Goal: Task Accomplishment & Management: Manage account settings

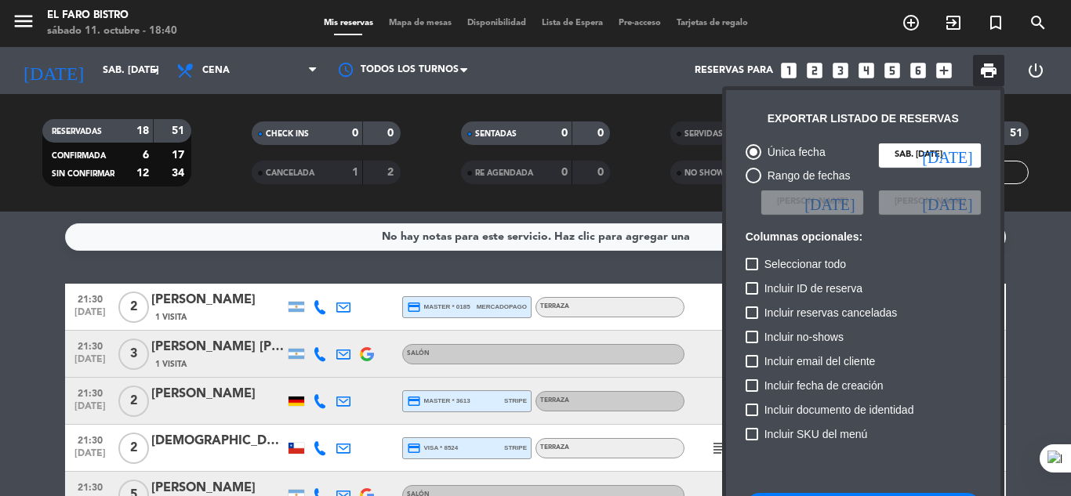
scroll to position [96, 0]
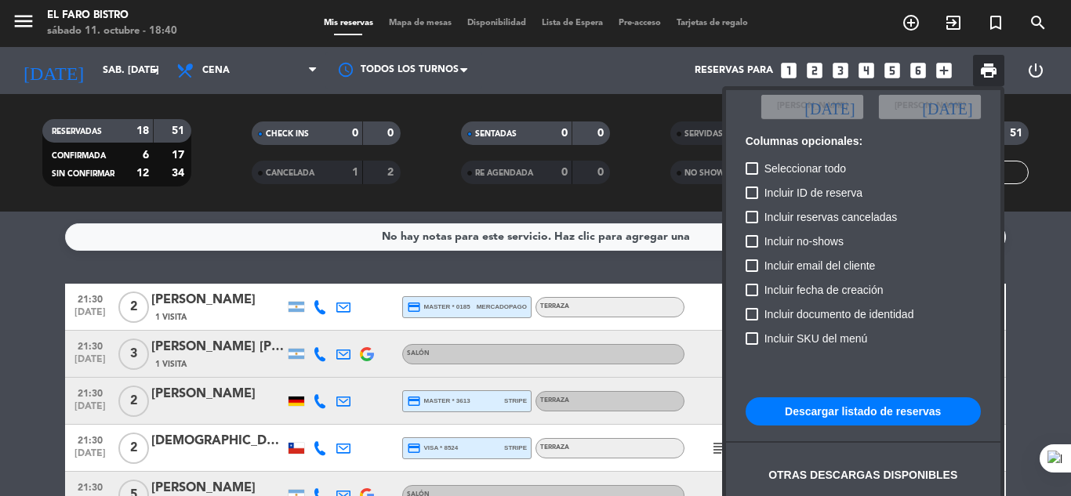
click at [652, 209] on div at bounding box center [535, 248] width 1071 height 496
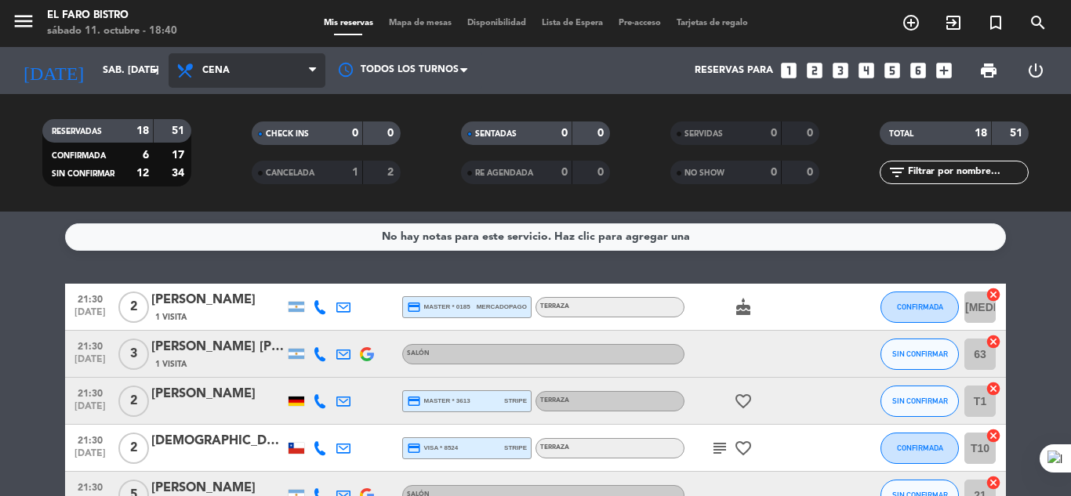
click at [319, 69] on span at bounding box center [317, 71] width 16 height 15
click at [231, 209] on div "menu El Faro Bistro sábado 11. octubre - 18:40 Mis reservas Mapa de mesas Dispo…" at bounding box center [535, 106] width 1071 height 212
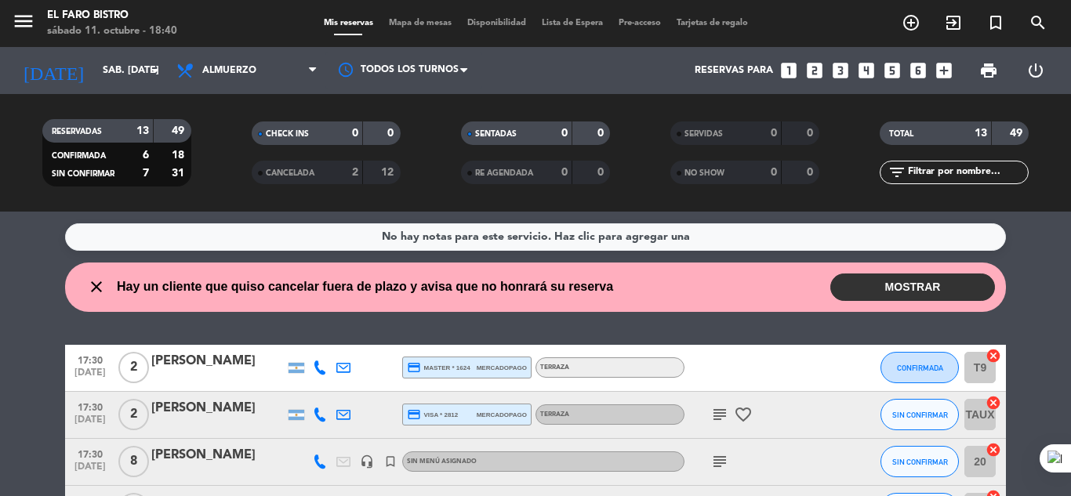
click at [892, 281] on button "MOSTRAR" at bounding box center [913, 287] width 165 height 27
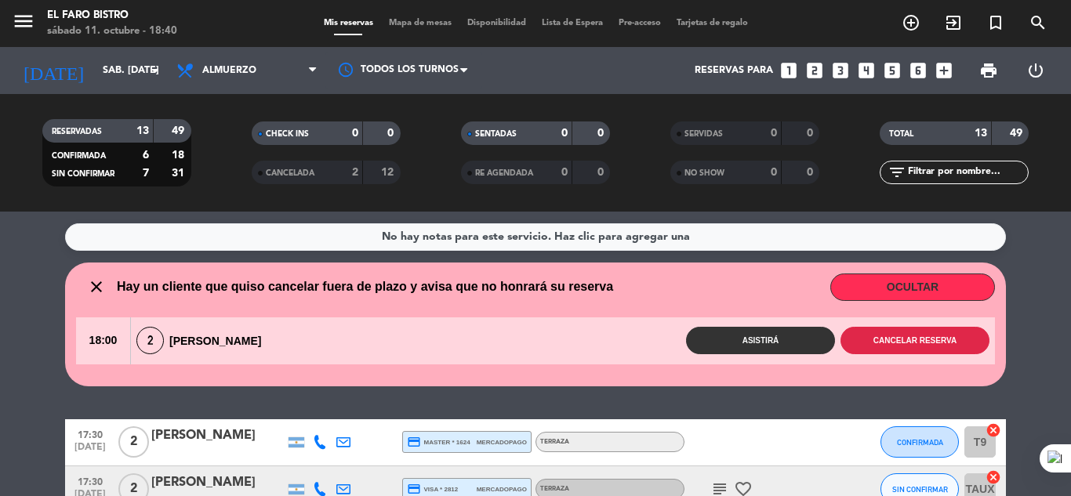
click at [905, 342] on button "Cancelar reserva" at bounding box center [915, 340] width 149 height 27
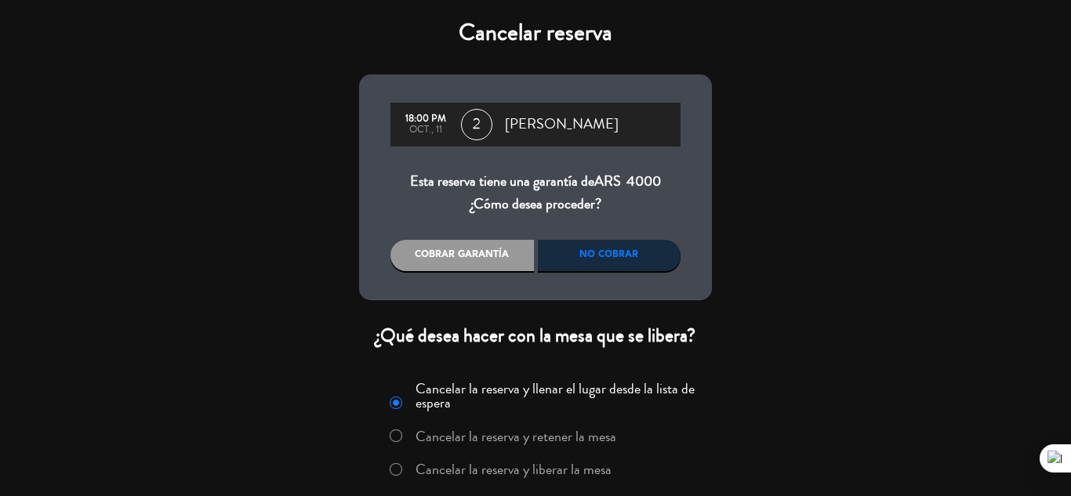
click at [473, 253] on div "Cobrar garantía" at bounding box center [463, 255] width 144 height 31
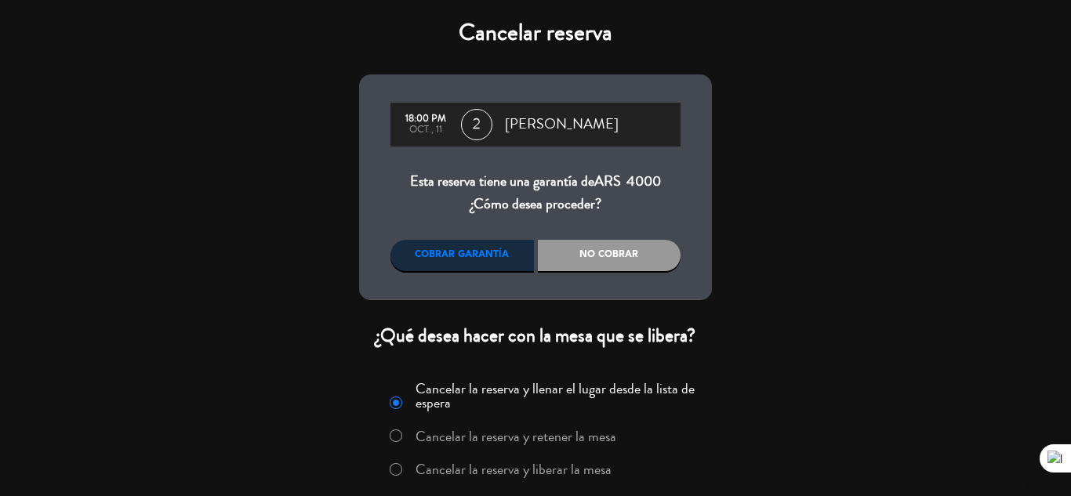
click at [627, 247] on div "No cobrar" at bounding box center [610, 255] width 144 height 31
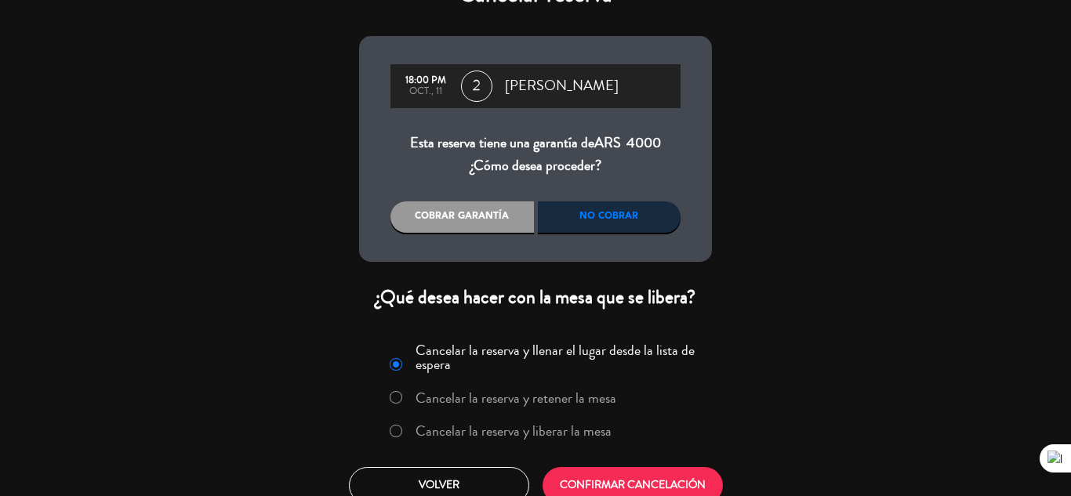
scroll to position [57, 0]
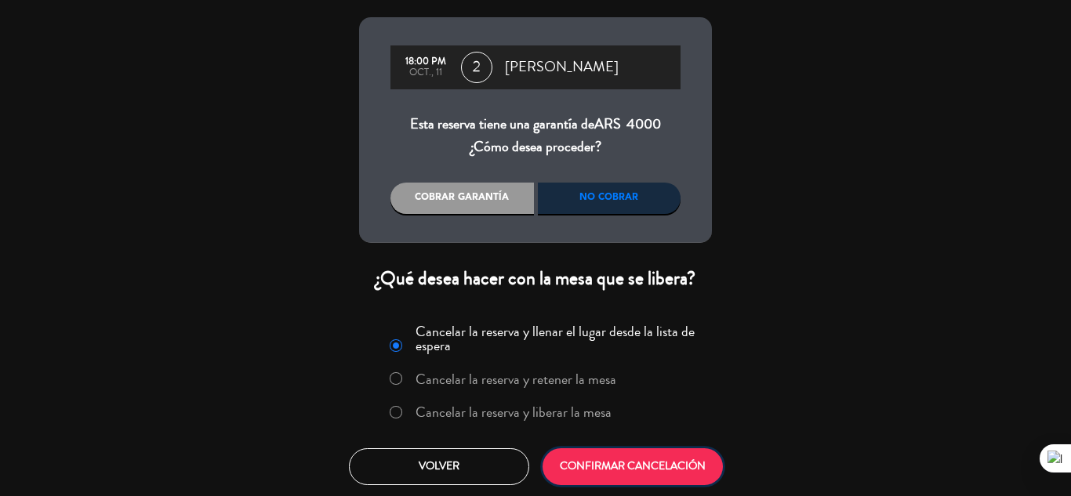
click at [637, 465] on button "CONFIRMAR CANCELACIÓN" at bounding box center [633, 467] width 180 height 37
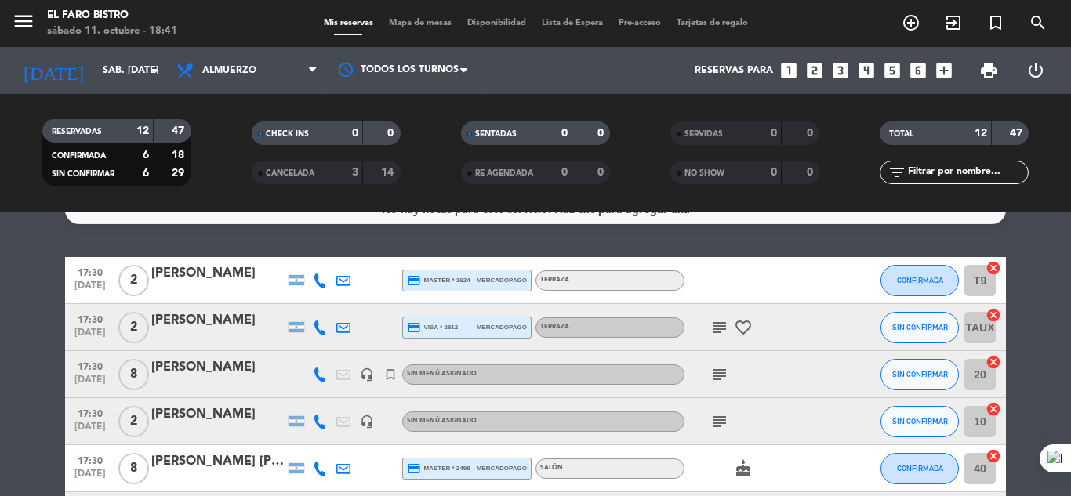
scroll to position [0, 0]
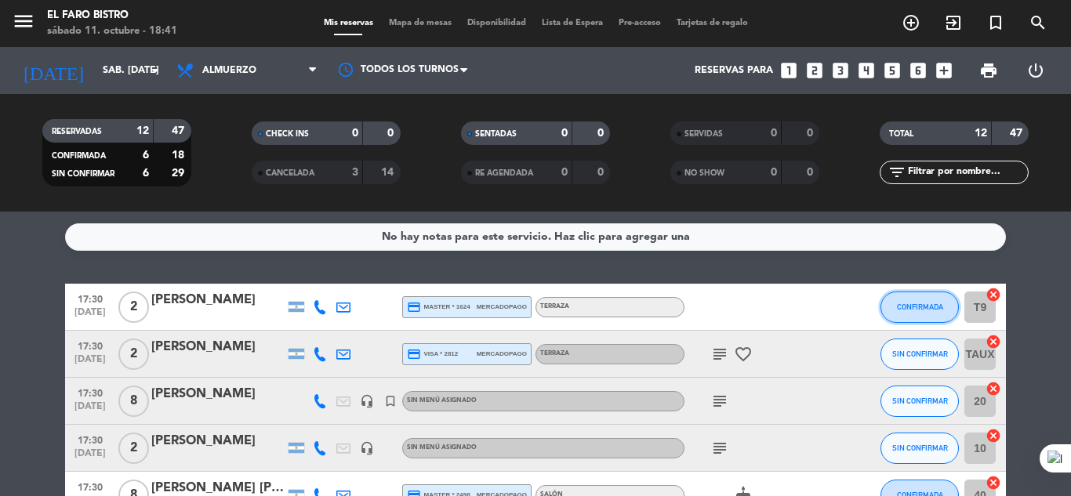
click at [924, 300] on button "CONFIRMADA" at bounding box center [920, 307] width 78 height 31
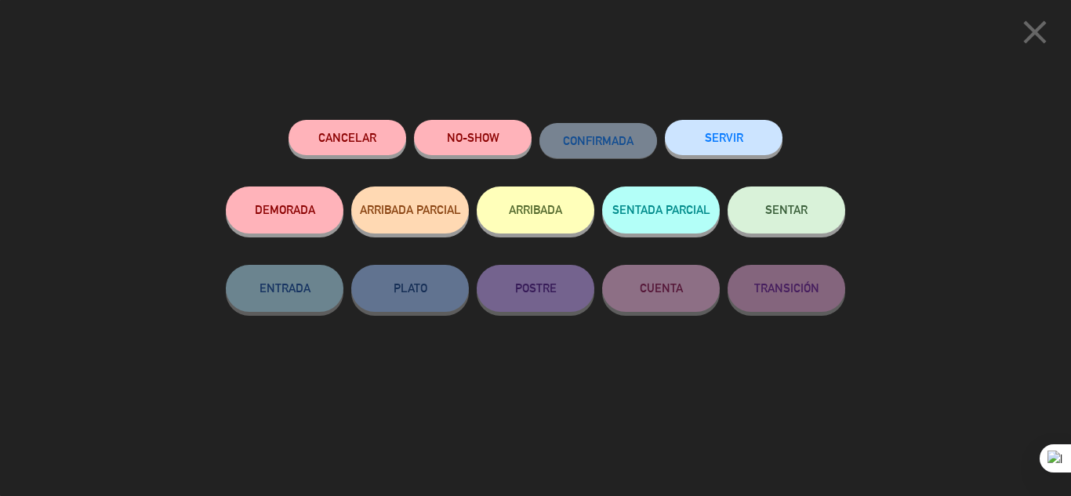
click at [791, 208] on span "SENTAR" at bounding box center [787, 209] width 42 height 13
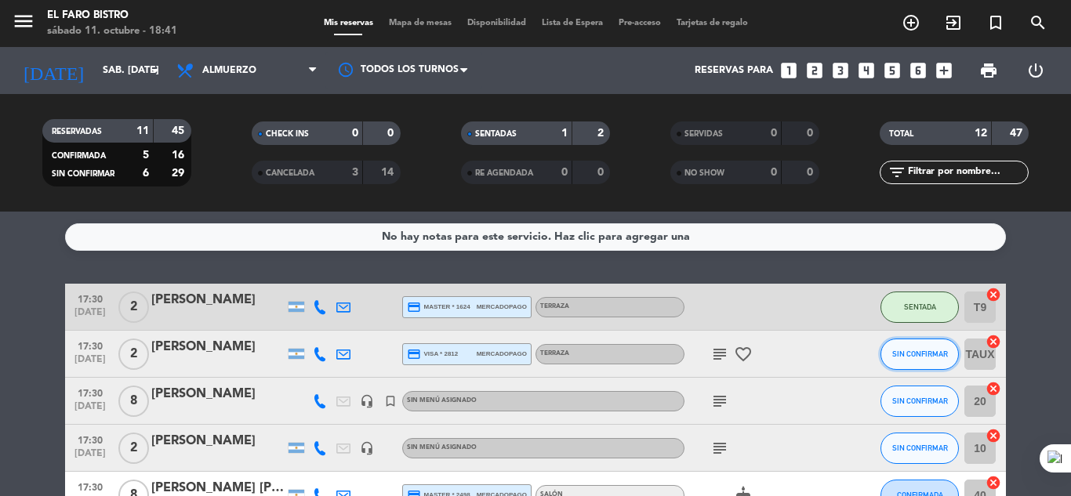
click at [926, 353] on span "SIN CONFIRMAR" at bounding box center [921, 354] width 56 height 9
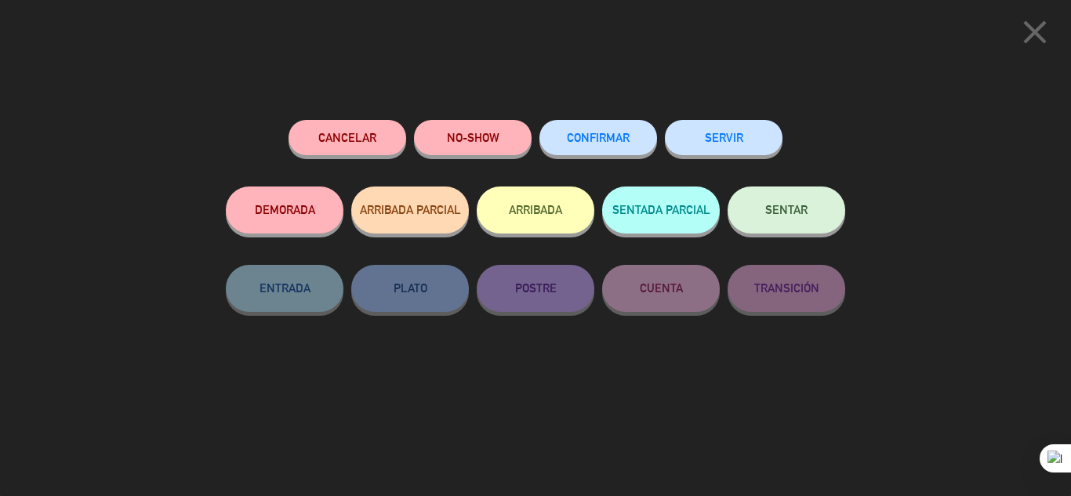
click at [707, 142] on button "SERVIR" at bounding box center [724, 137] width 118 height 35
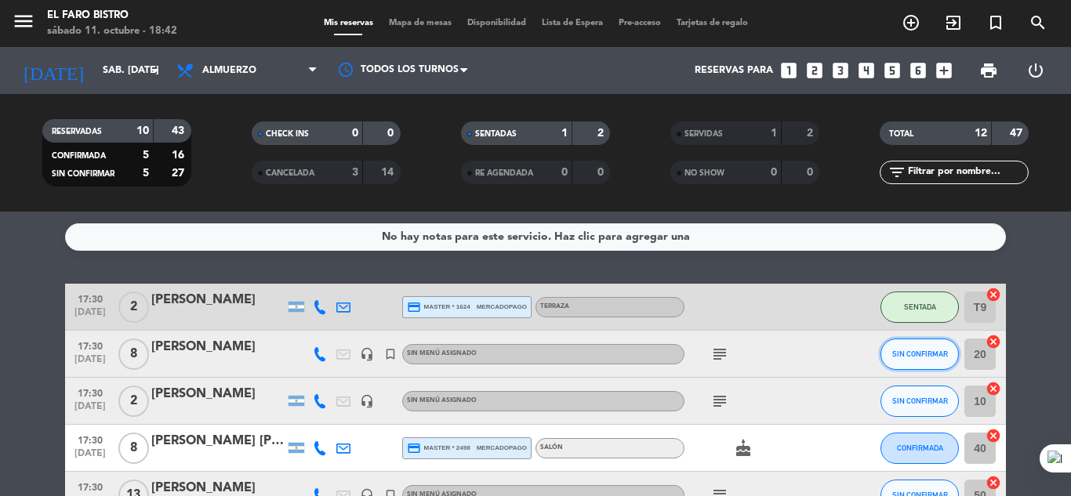
click at [922, 357] on span "SIN CONFIRMAR" at bounding box center [921, 354] width 56 height 9
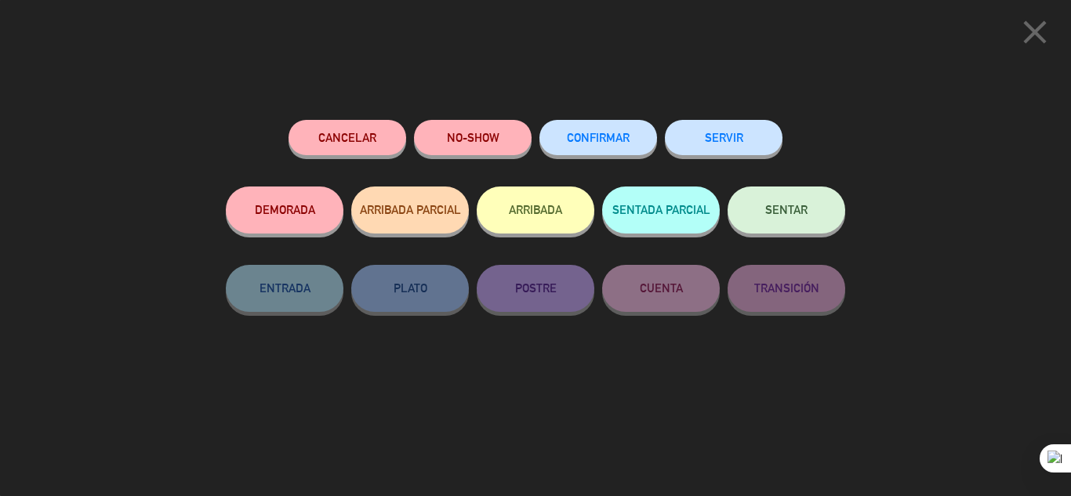
click at [806, 207] on span "SENTAR" at bounding box center [787, 209] width 42 height 13
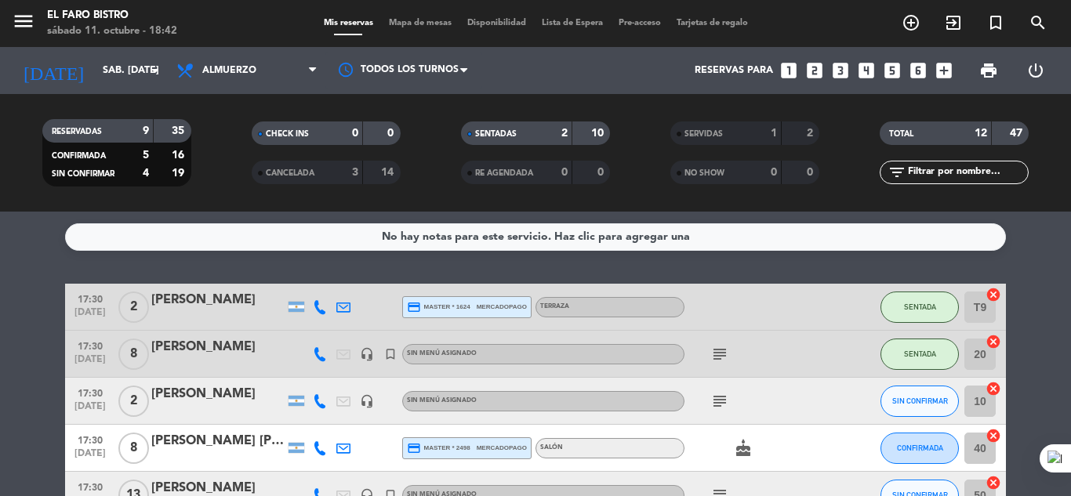
scroll to position [78, 0]
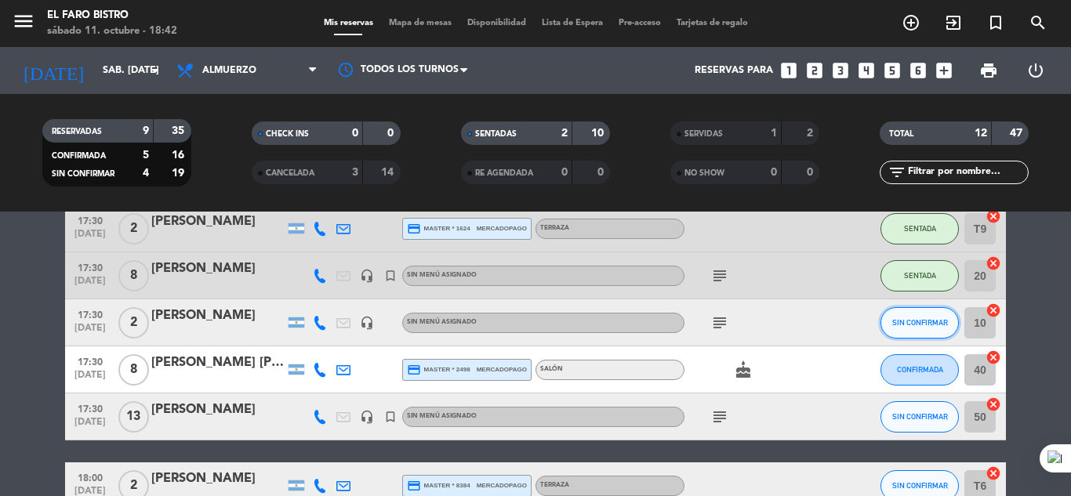
click at [906, 320] on span "SIN CONFIRMAR" at bounding box center [921, 322] width 56 height 9
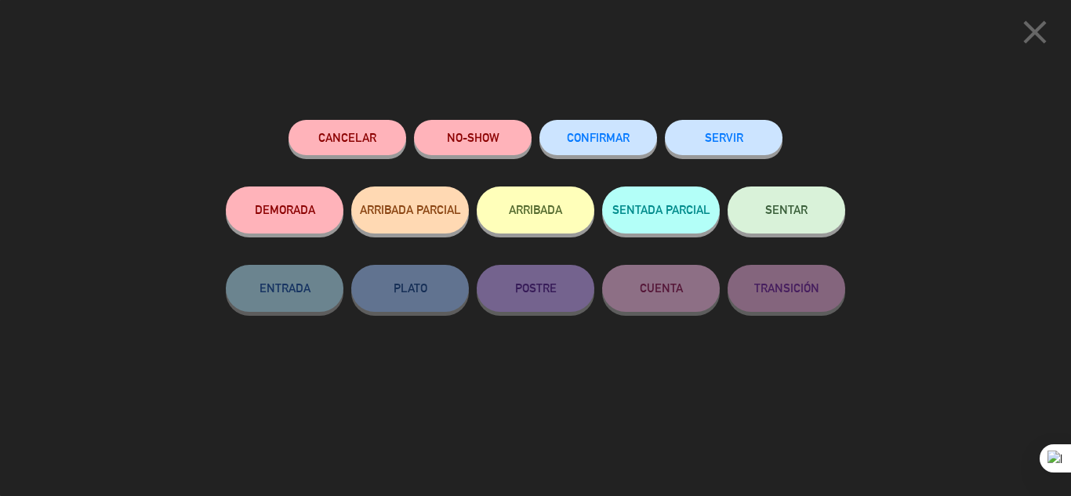
click at [509, 136] on button "NO-SHOW" at bounding box center [473, 137] width 118 height 35
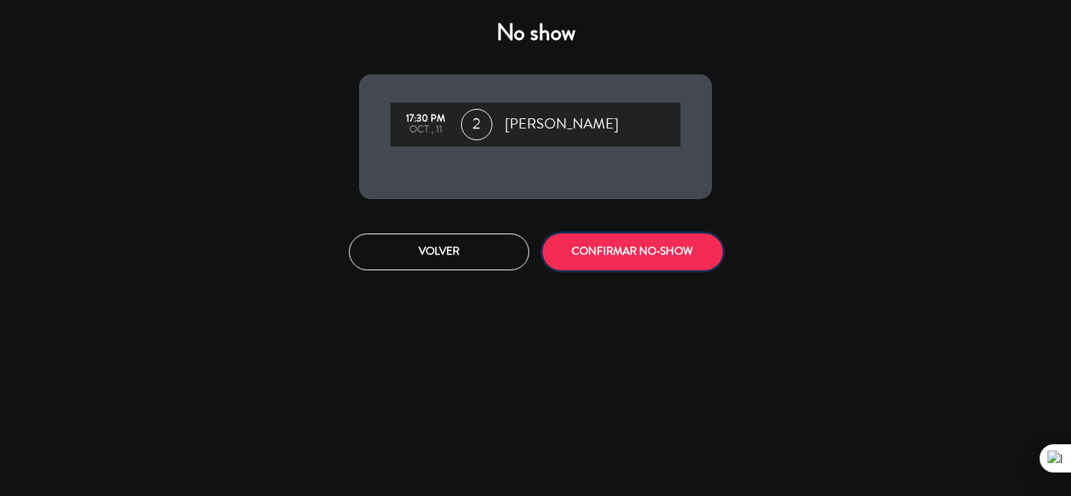
click at [620, 248] on button "CONFIRMAR NO-SHOW" at bounding box center [633, 252] width 180 height 37
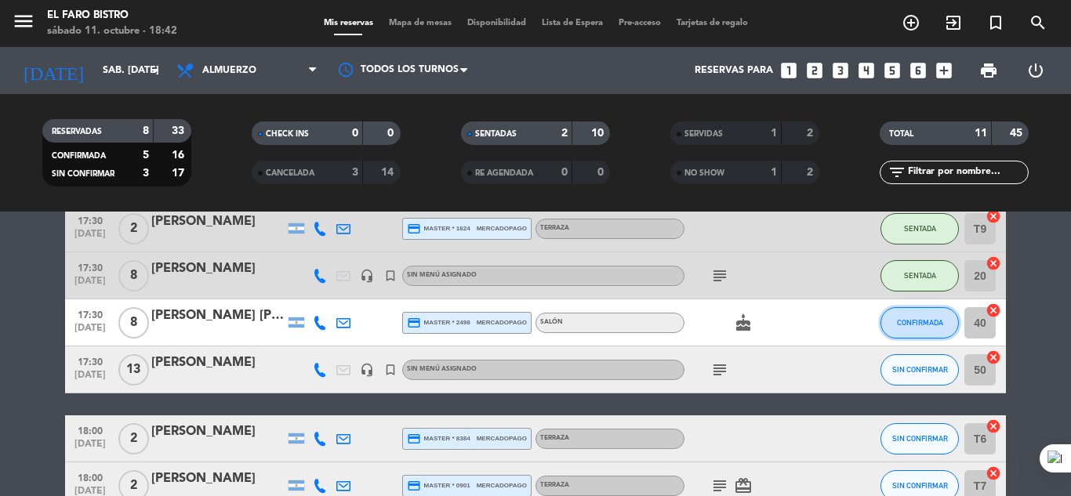
click at [909, 322] on span "CONFIRMADA" at bounding box center [920, 322] width 46 height 9
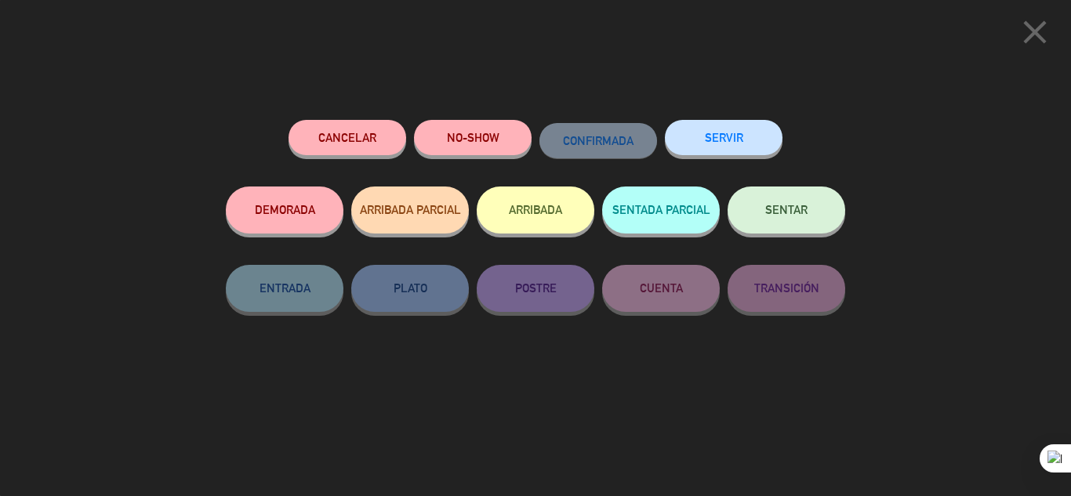
click at [792, 202] on button "SENTAR" at bounding box center [787, 210] width 118 height 47
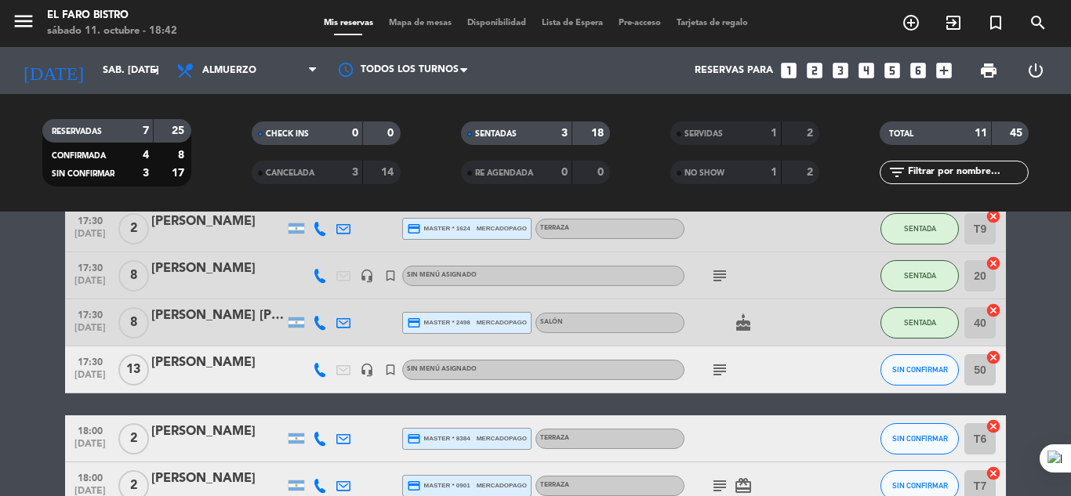
click at [245, 356] on div "[PERSON_NAME]" at bounding box center [217, 363] width 133 height 20
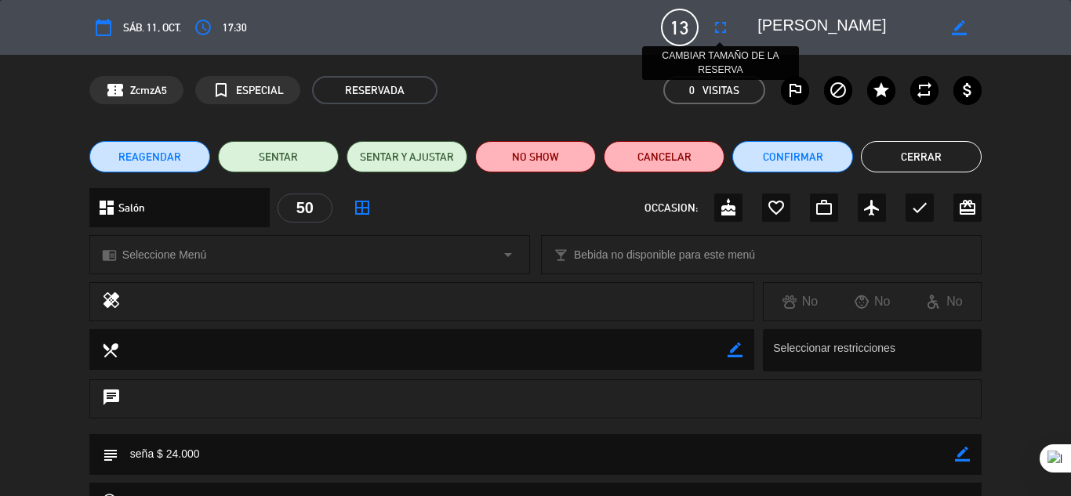
click at [721, 31] on icon "fullscreen" at bounding box center [720, 27] width 19 height 19
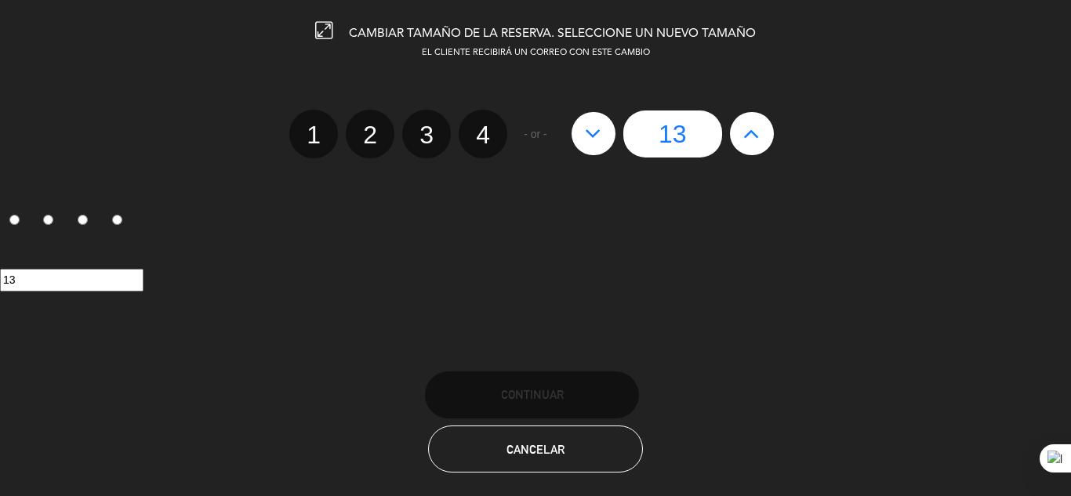
click at [755, 135] on icon at bounding box center [752, 133] width 16 height 25
type input "14"
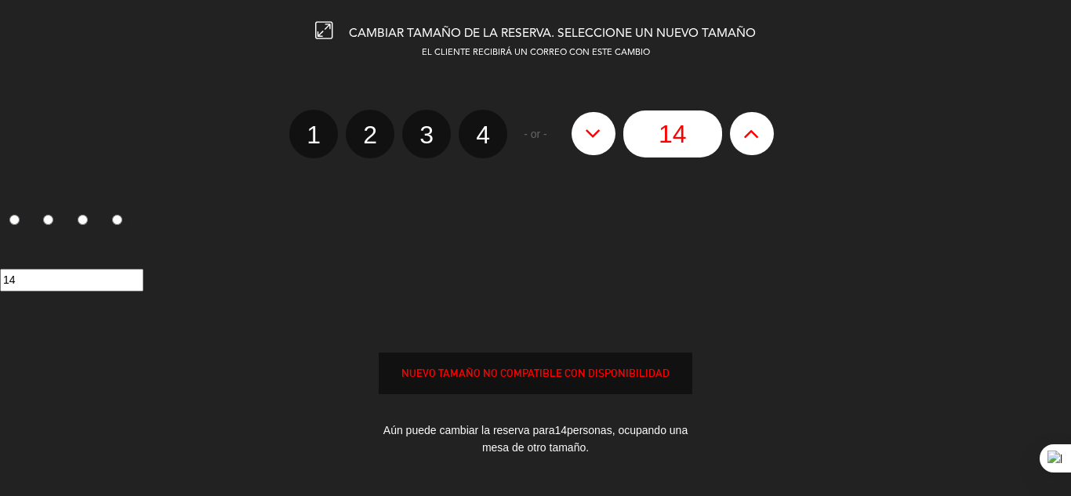
click at [755, 135] on icon at bounding box center [752, 133] width 16 height 25
type input "15"
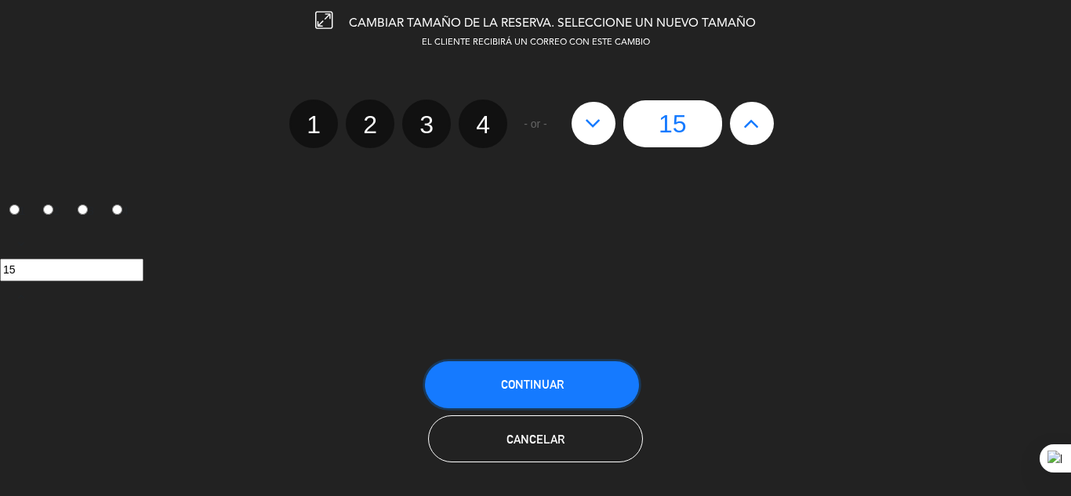
click at [540, 373] on button "Continuar" at bounding box center [532, 385] width 214 height 47
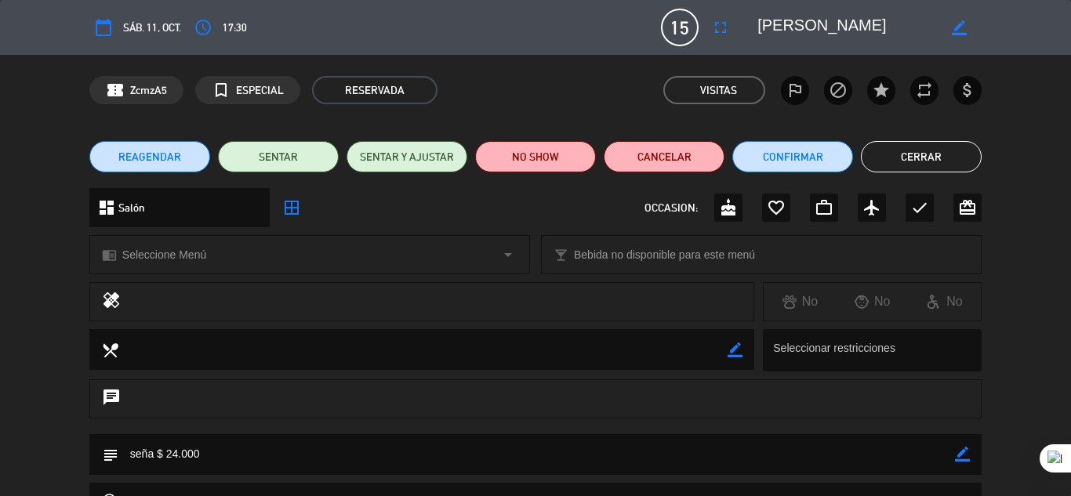
click at [903, 155] on button "Cerrar" at bounding box center [921, 156] width 121 height 31
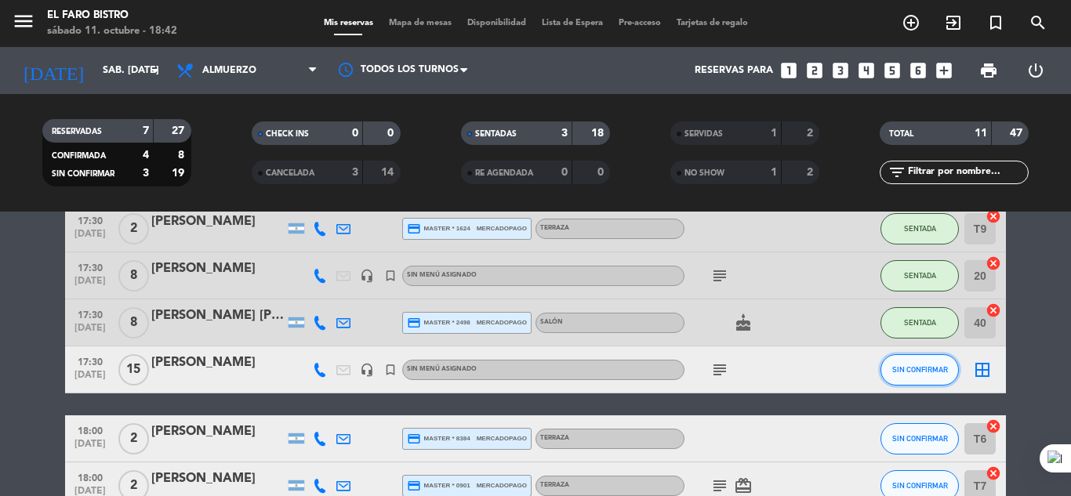
click at [911, 359] on button "SIN CONFIRMAR" at bounding box center [920, 370] width 78 height 31
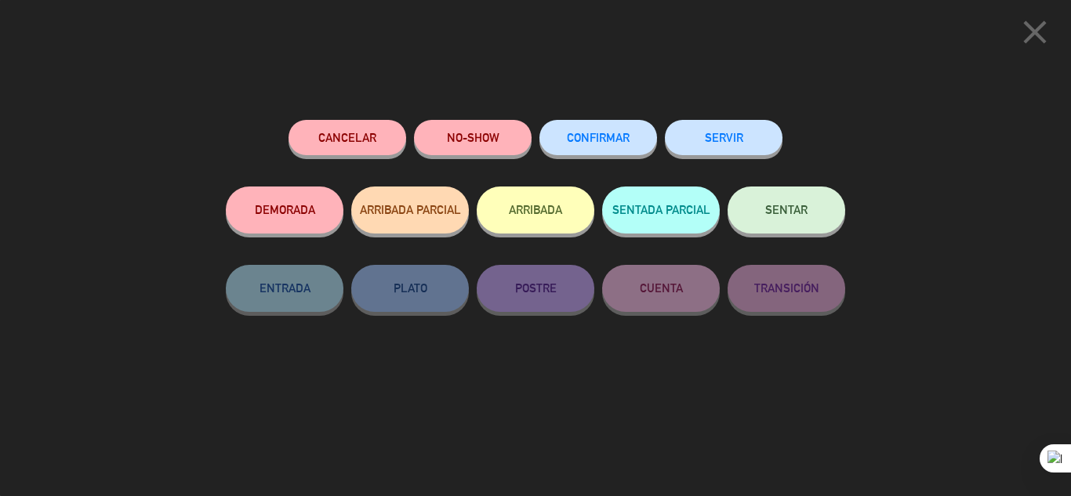
click at [798, 202] on button "SENTAR" at bounding box center [787, 210] width 118 height 47
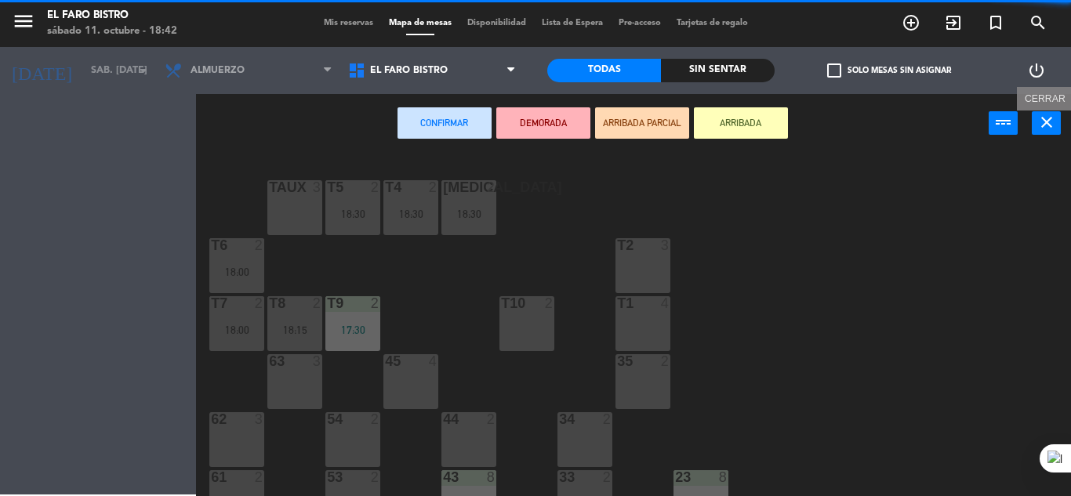
click at [1041, 117] on icon "close" at bounding box center [1047, 122] width 19 height 19
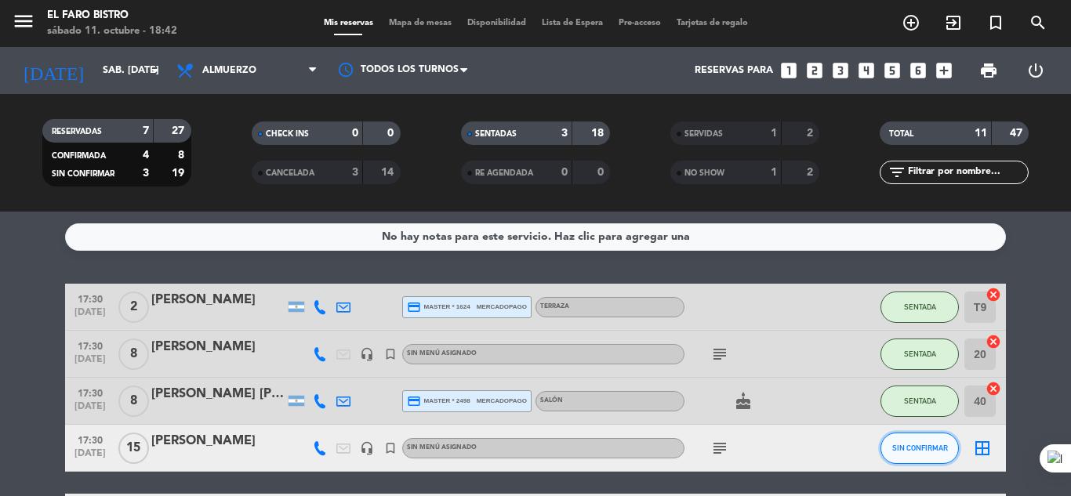
click at [929, 447] on span "SIN CONFIRMAR" at bounding box center [921, 448] width 56 height 9
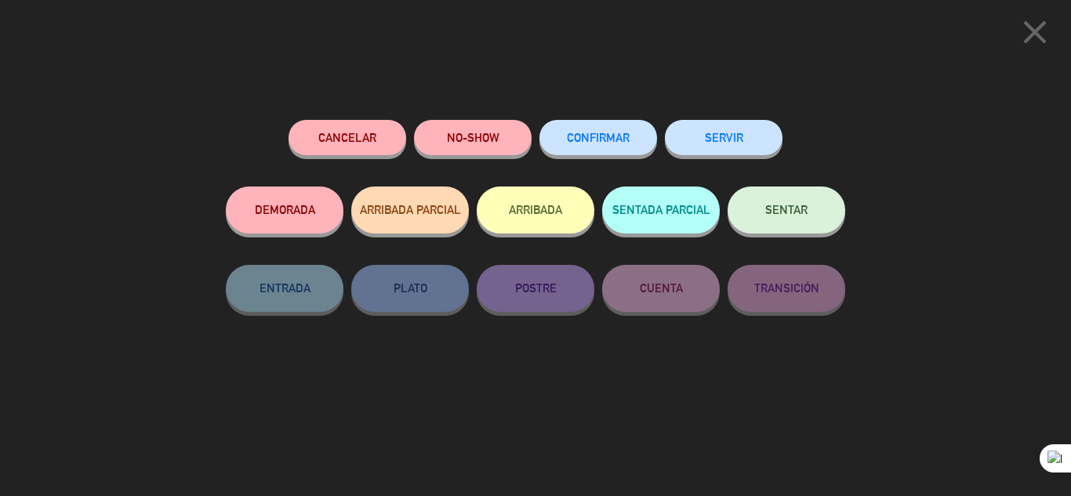
click at [714, 136] on button "SERVIR" at bounding box center [724, 137] width 118 height 35
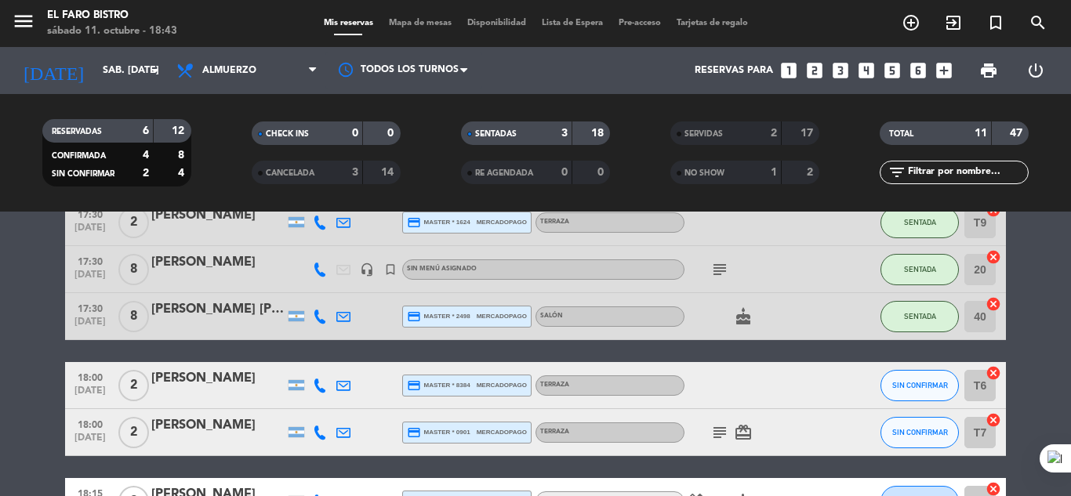
scroll to position [78, 0]
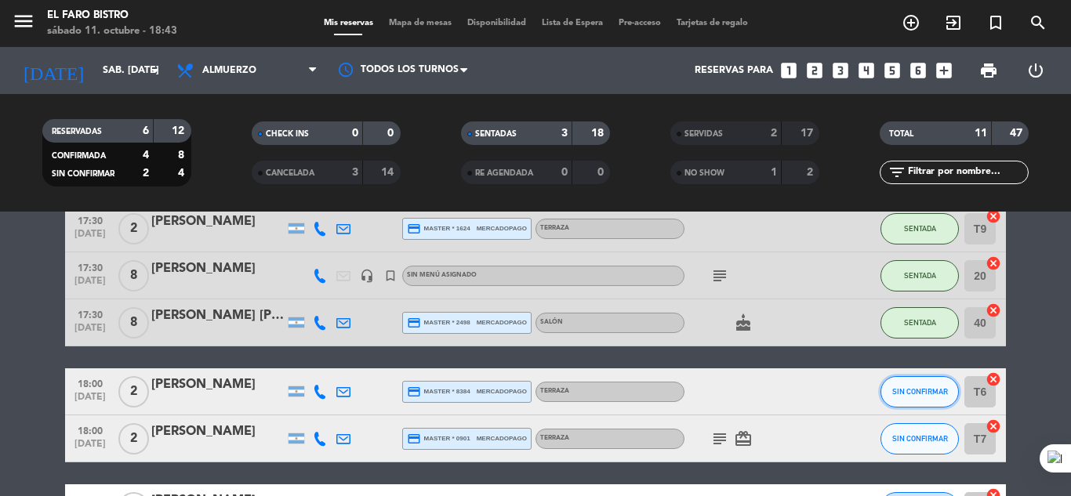
click at [911, 395] on span "SIN CONFIRMAR" at bounding box center [921, 391] width 56 height 9
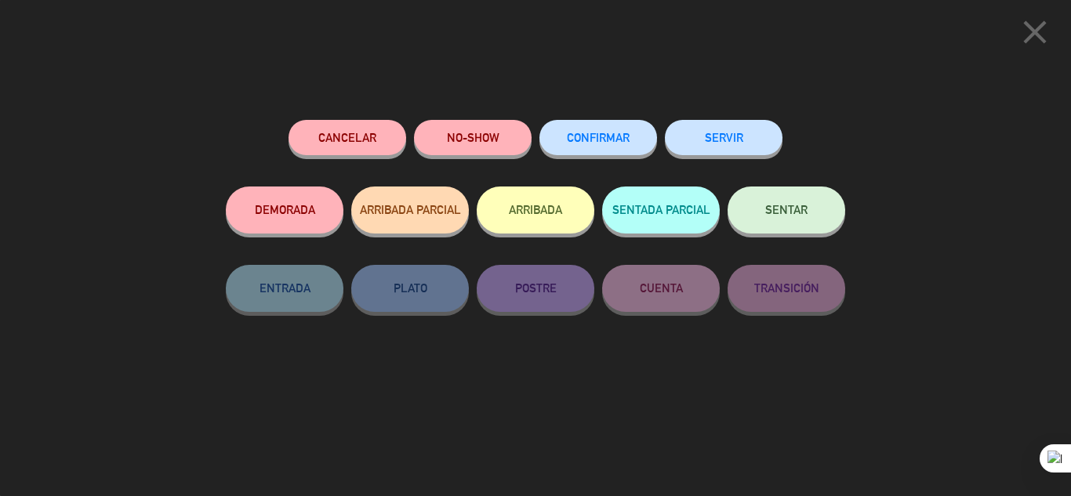
click at [793, 208] on span "SENTAR" at bounding box center [787, 209] width 42 height 13
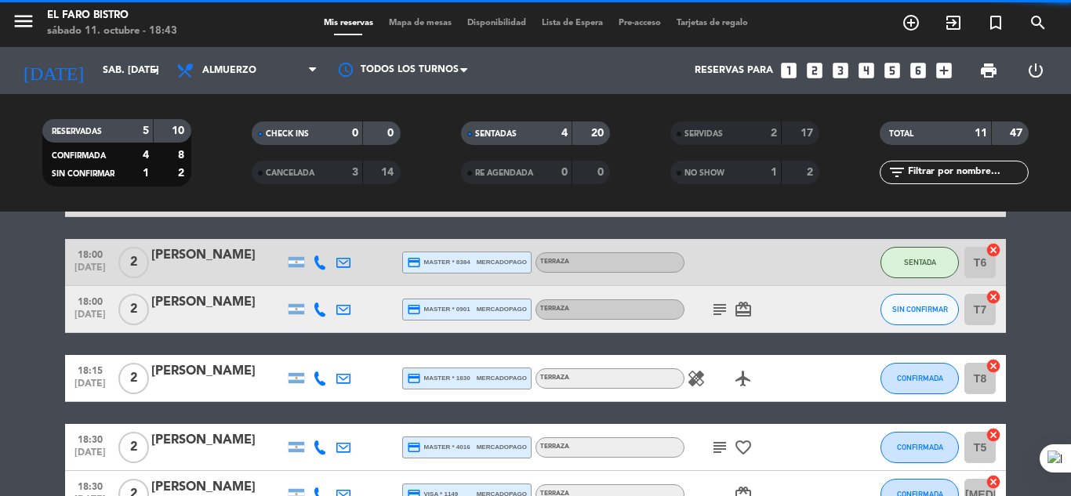
scroll to position [235, 0]
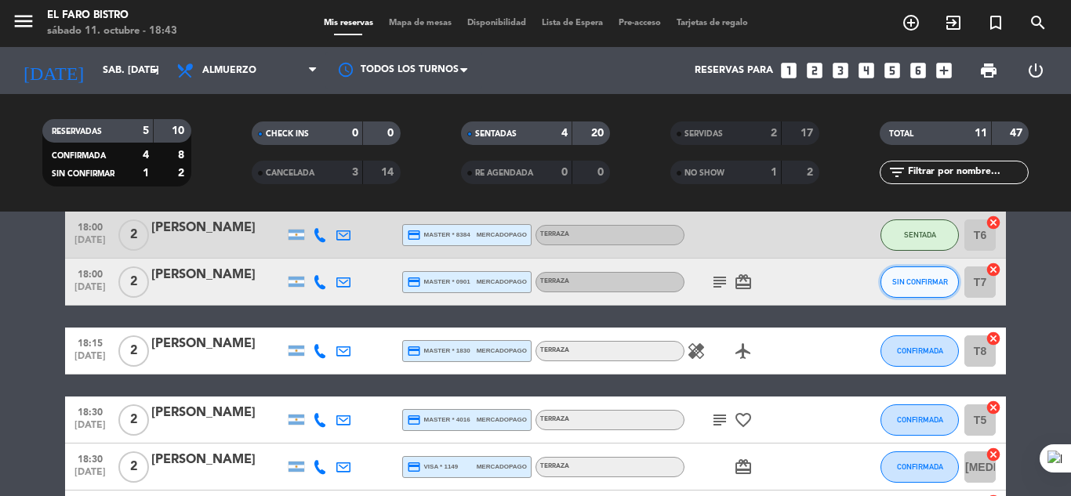
click at [940, 278] on span "SIN CONFIRMAR" at bounding box center [921, 282] width 56 height 9
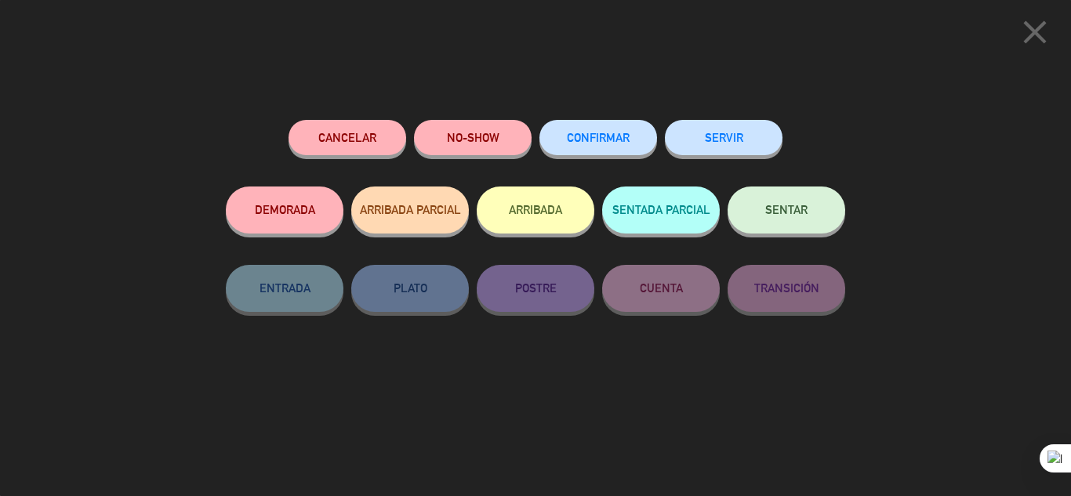
click at [806, 220] on button "SENTAR" at bounding box center [787, 210] width 118 height 47
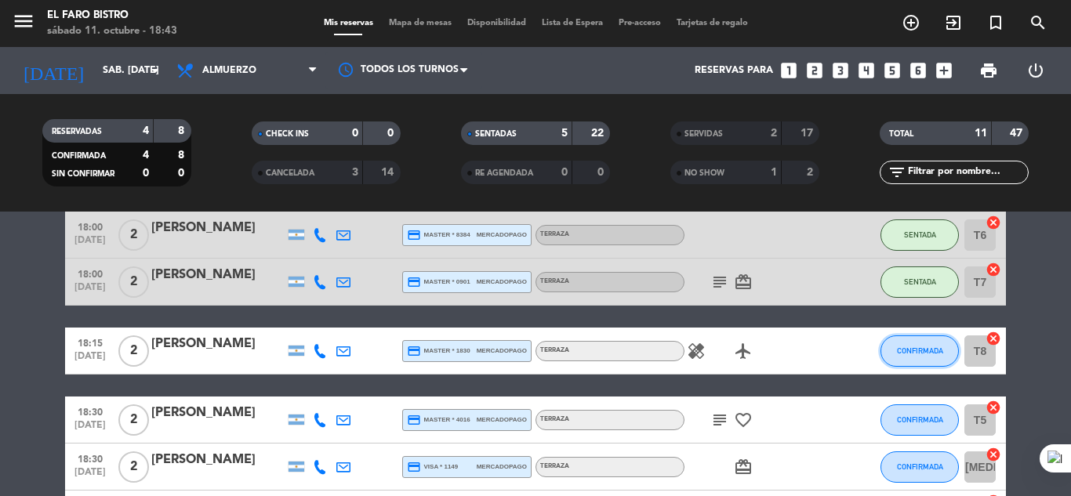
click at [907, 353] on span "CONFIRMADA" at bounding box center [920, 351] width 46 height 9
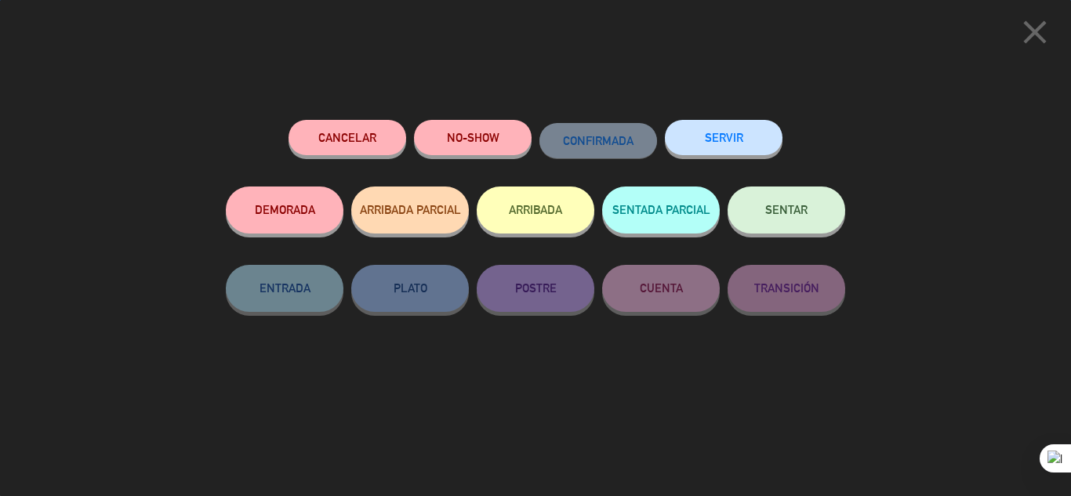
click at [804, 209] on span "SENTAR" at bounding box center [787, 209] width 42 height 13
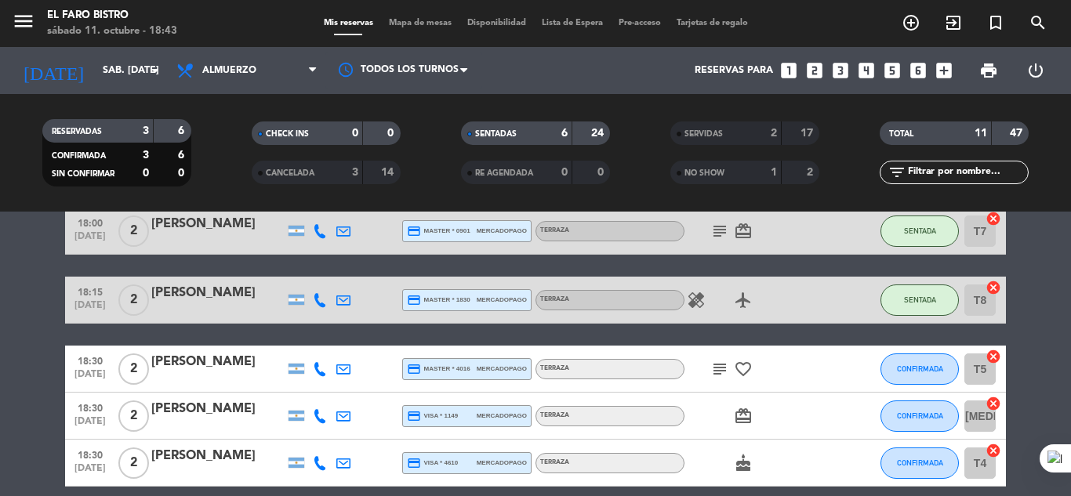
scroll to position [314, 0]
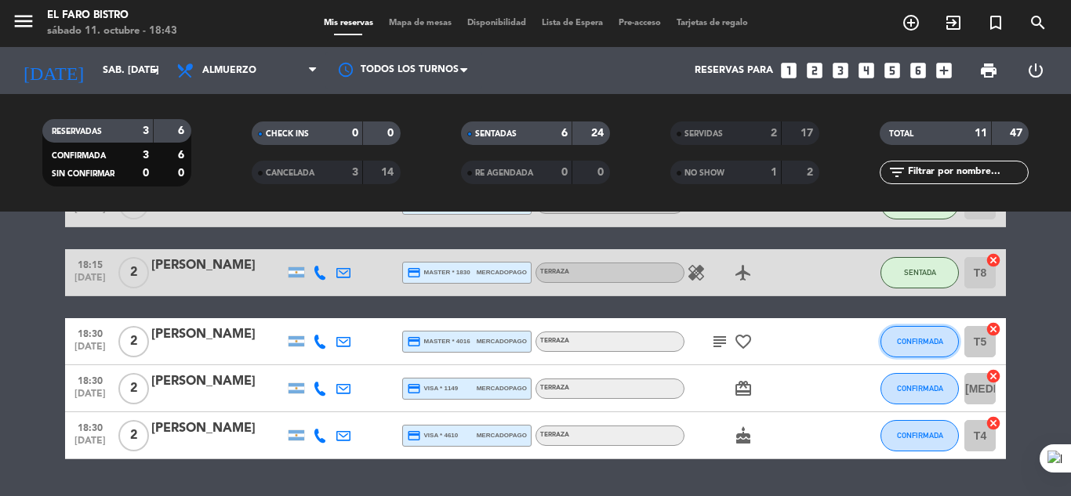
click at [907, 344] on span "CONFIRMADA" at bounding box center [920, 341] width 46 height 9
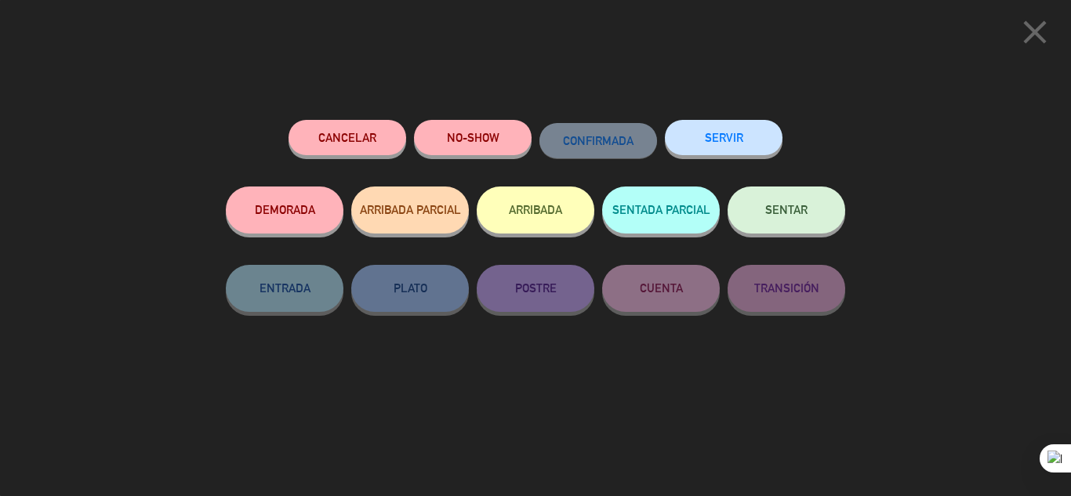
click at [799, 207] on span "SENTAR" at bounding box center [787, 209] width 42 height 13
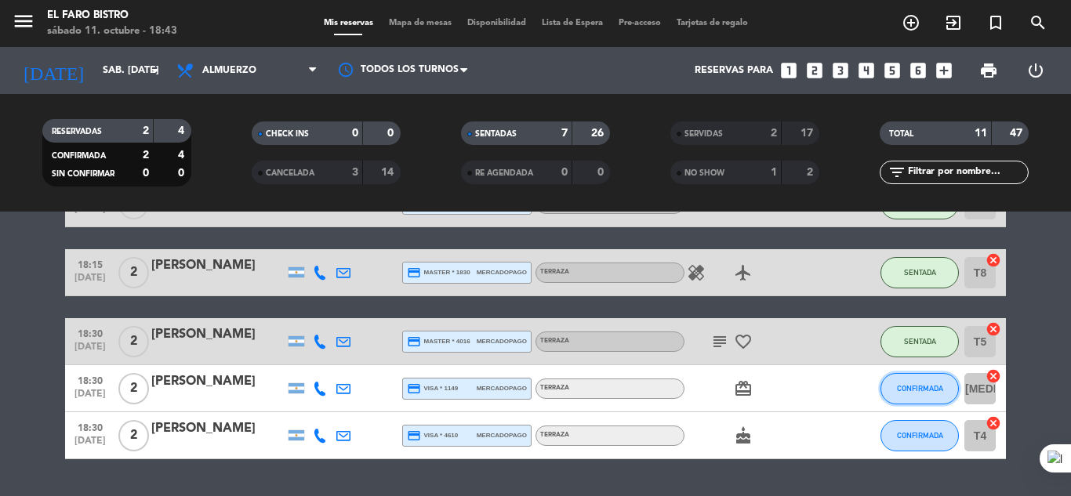
click at [906, 388] on span "CONFIRMADA" at bounding box center [920, 388] width 46 height 9
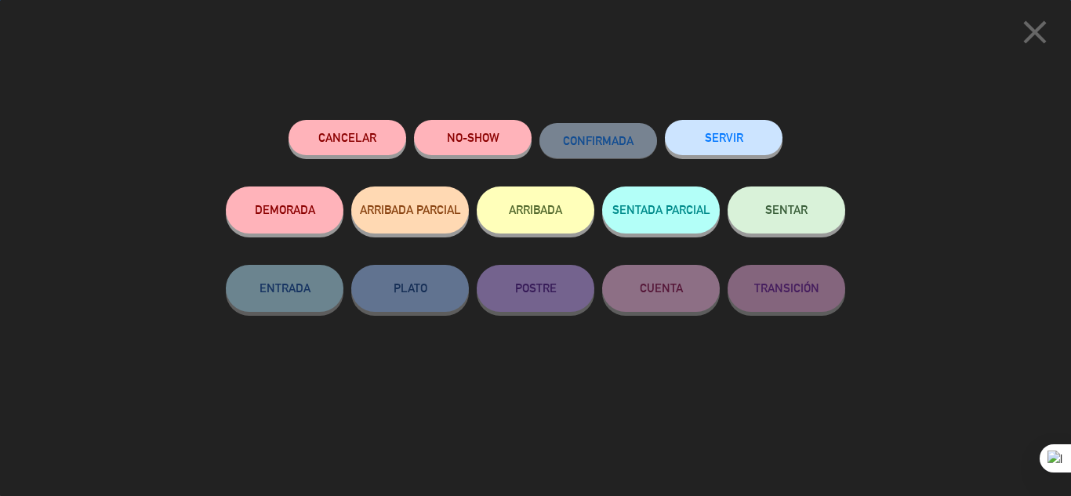
click at [800, 203] on button "SENTAR" at bounding box center [787, 210] width 118 height 47
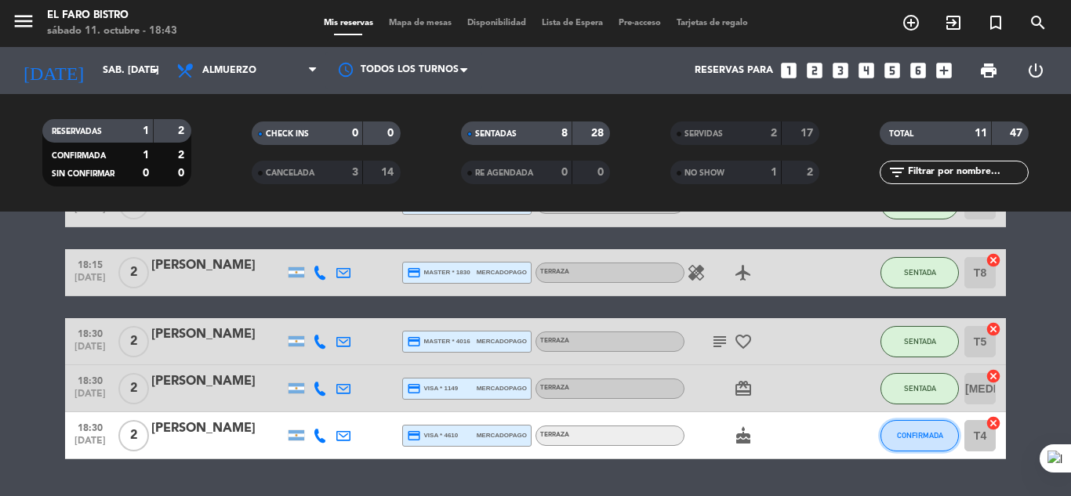
click at [926, 435] on span "CONFIRMADA" at bounding box center [920, 435] width 46 height 9
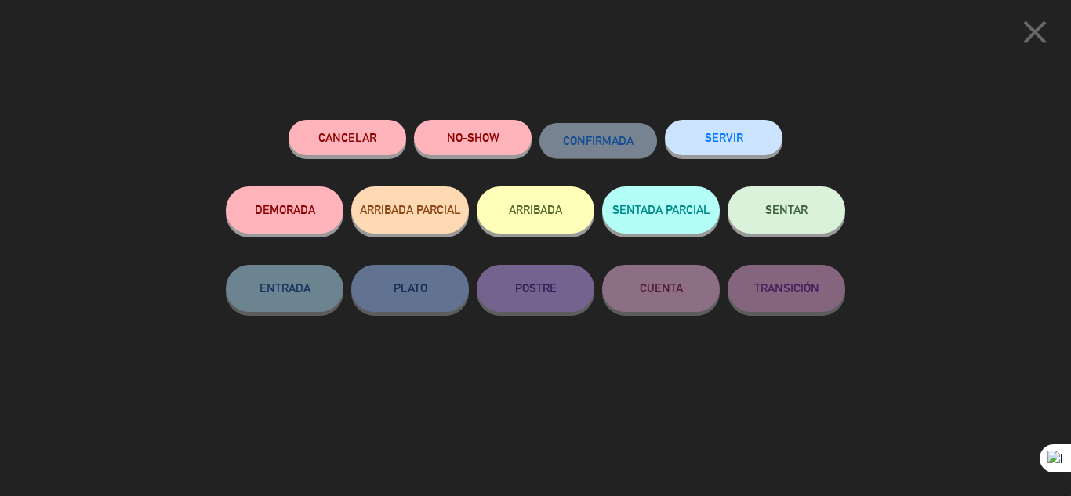
click at [781, 198] on button "SENTAR" at bounding box center [787, 210] width 118 height 47
